Goal: Book appointment/travel/reservation

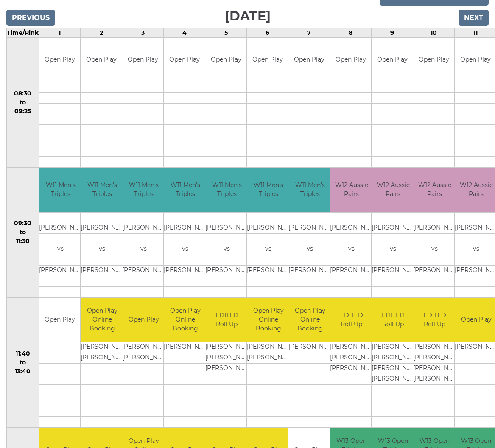
scroll to position [135, 0]
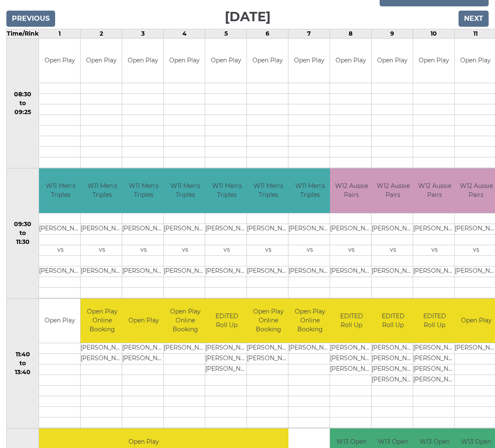
click at [476, 19] on input "Next" at bounding box center [474, 19] width 30 height 16
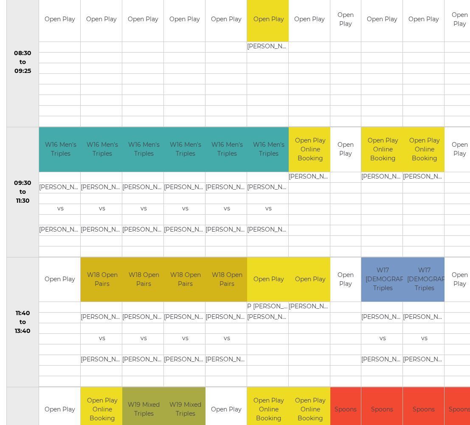
scroll to position [171, 0]
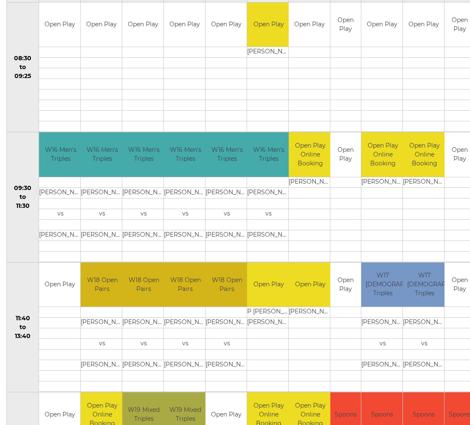
click at [55, 362] on td at bounding box center [59, 365] width 41 height 11
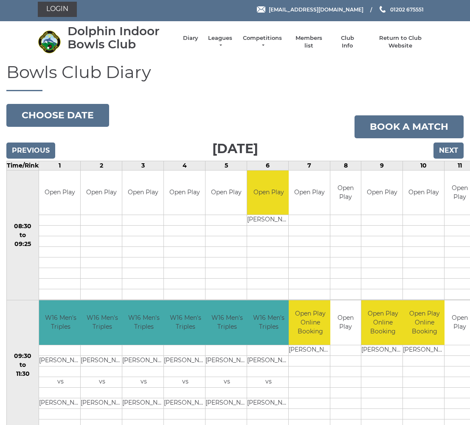
scroll to position [0, 0]
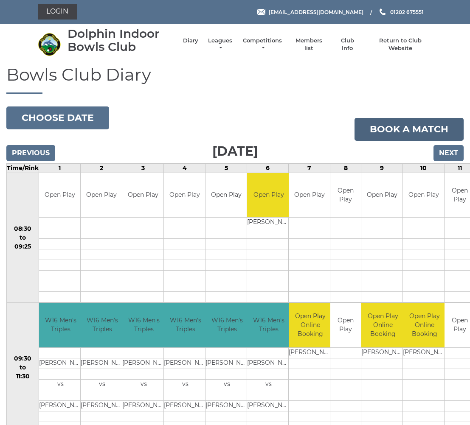
click at [413, 129] on link "Book a match" at bounding box center [408, 129] width 109 height 23
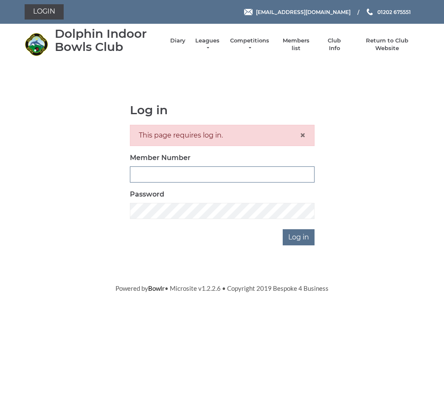
type input "3474"
click at [299, 236] on input "Log in" at bounding box center [299, 237] width 32 height 16
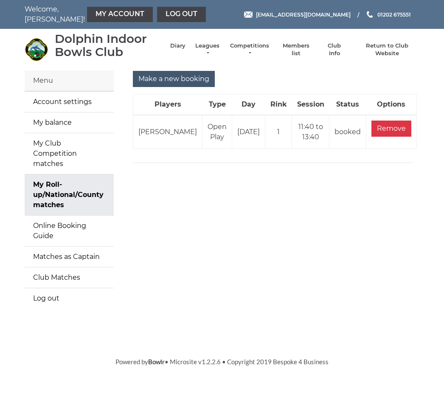
click at [175, 78] on input "Make a new booking" at bounding box center [174, 79] width 82 height 16
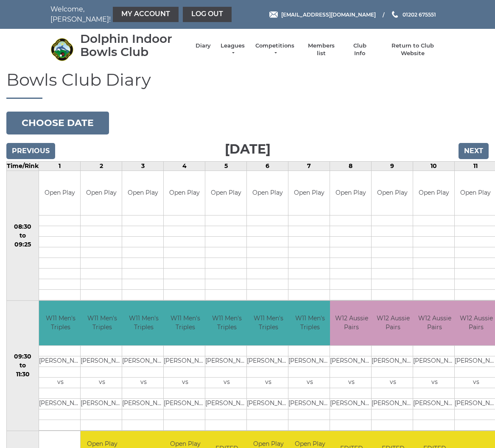
scroll to position [4, 0]
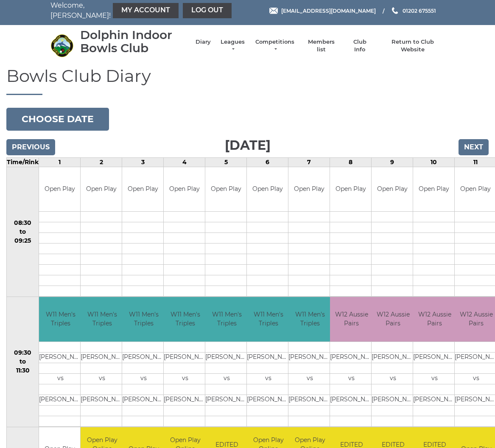
click at [472, 145] on input "Next" at bounding box center [474, 147] width 30 height 16
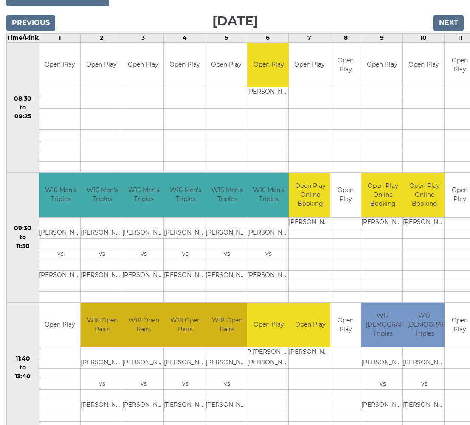
scroll to position [129, 0]
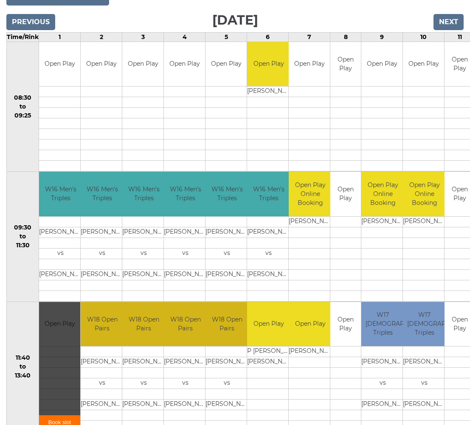
click at [66, 424] on link "Book slot" at bounding box center [59, 423] width 41 height 14
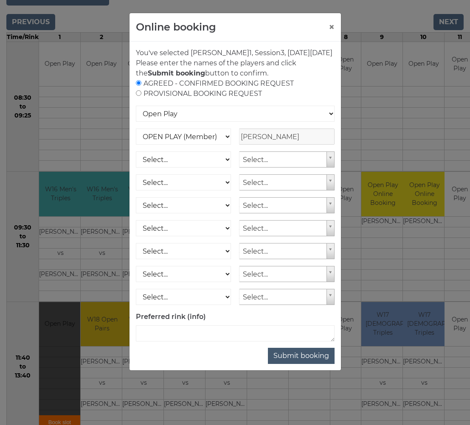
click at [312, 363] on button "Submit booking" at bounding box center [301, 356] width 67 height 16
